Goal: Task Accomplishment & Management: Complete application form

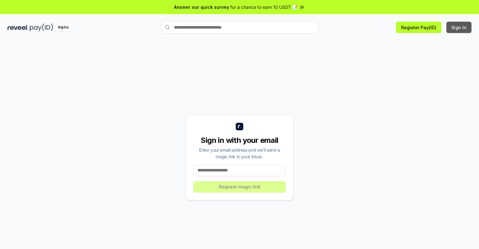
click at [459, 27] on button "Sign In" at bounding box center [458, 27] width 25 height 11
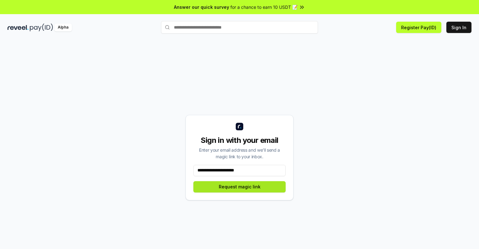
type input "**********"
click at [240, 186] on button "Request magic link" at bounding box center [239, 186] width 92 height 11
